Goal: Task Accomplishment & Management: Manage account settings

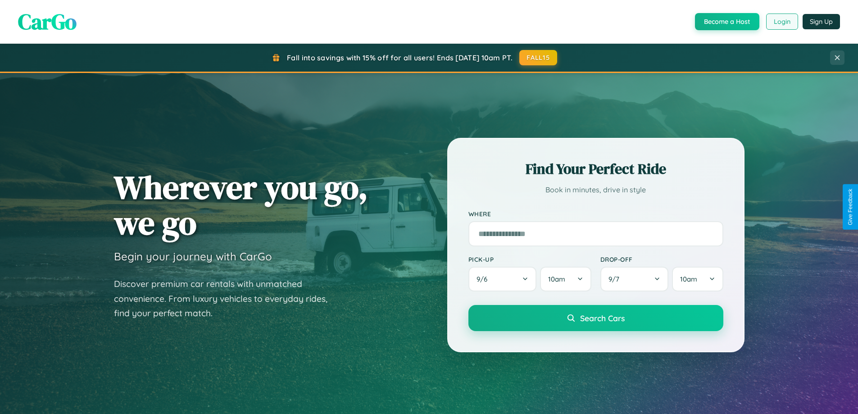
click at [782, 22] on button "Login" at bounding box center [783, 22] width 32 height 16
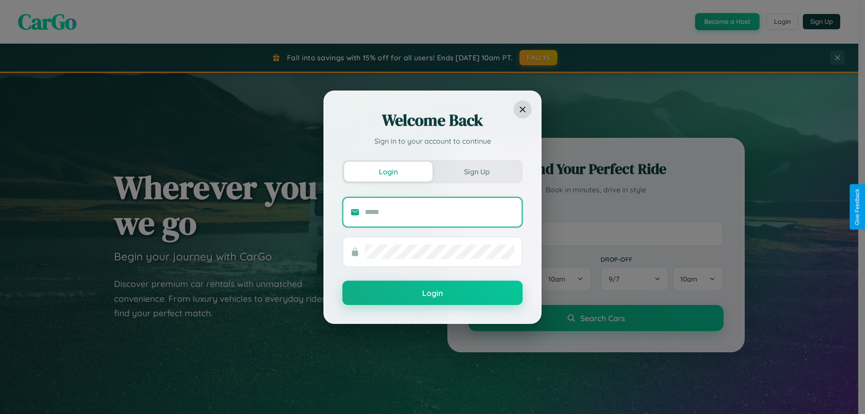
click at [440, 212] on input "text" at bounding box center [440, 212] width 150 height 14
type input "**********"
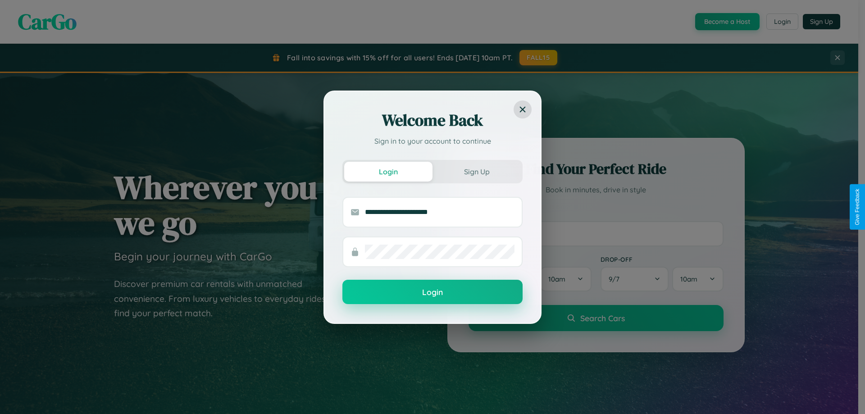
click at [433, 292] on button "Login" at bounding box center [432, 292] width 180 height 24
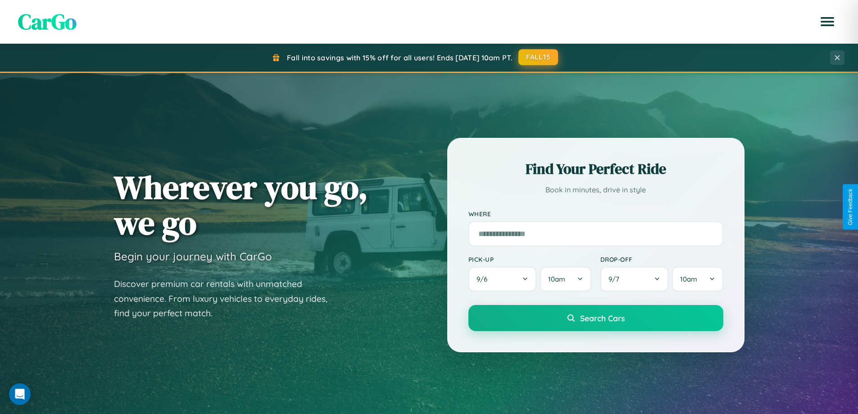
click at [539, 57] on button "FALL15" at bounding box center [539, 57] width 40 height 16
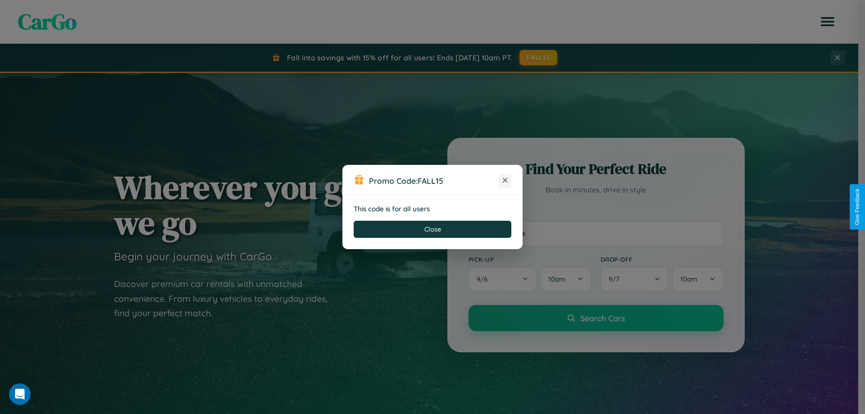
click at [505, 181] on icon at bounding box center [505, 180] width 9 height 9
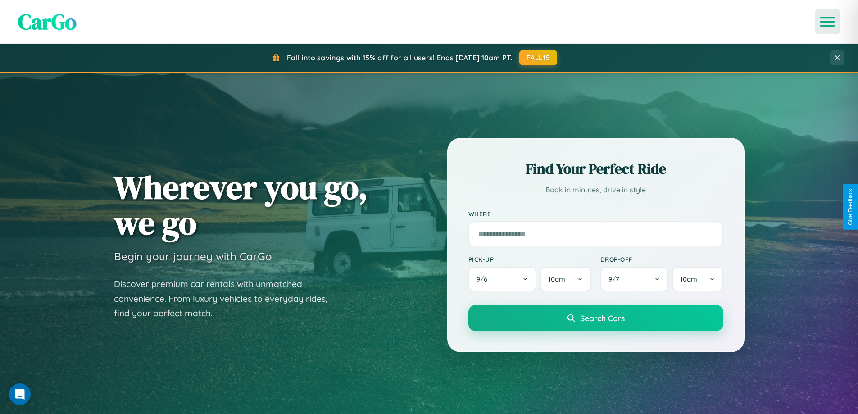
click at [828, 22] on icon "Open menu" at bounding box center [828, 22] width 13 height 8
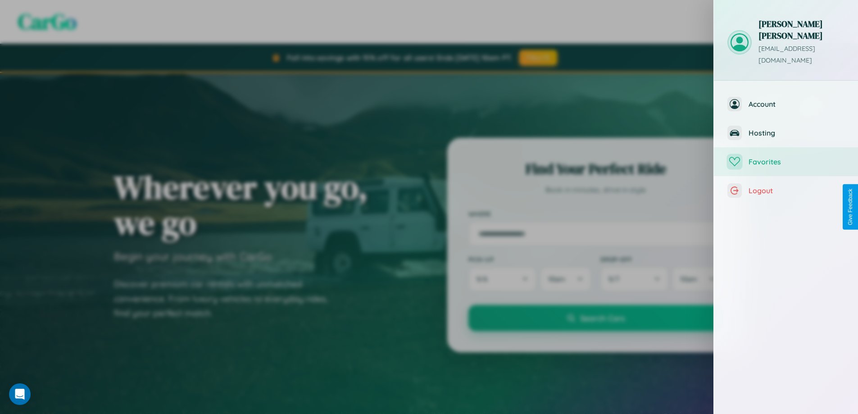
click at [786, 157] on span "Favorites" at bounding box center [797, 161] width 96 height 9
